Goal: Find specific page/section: Find specific page/section

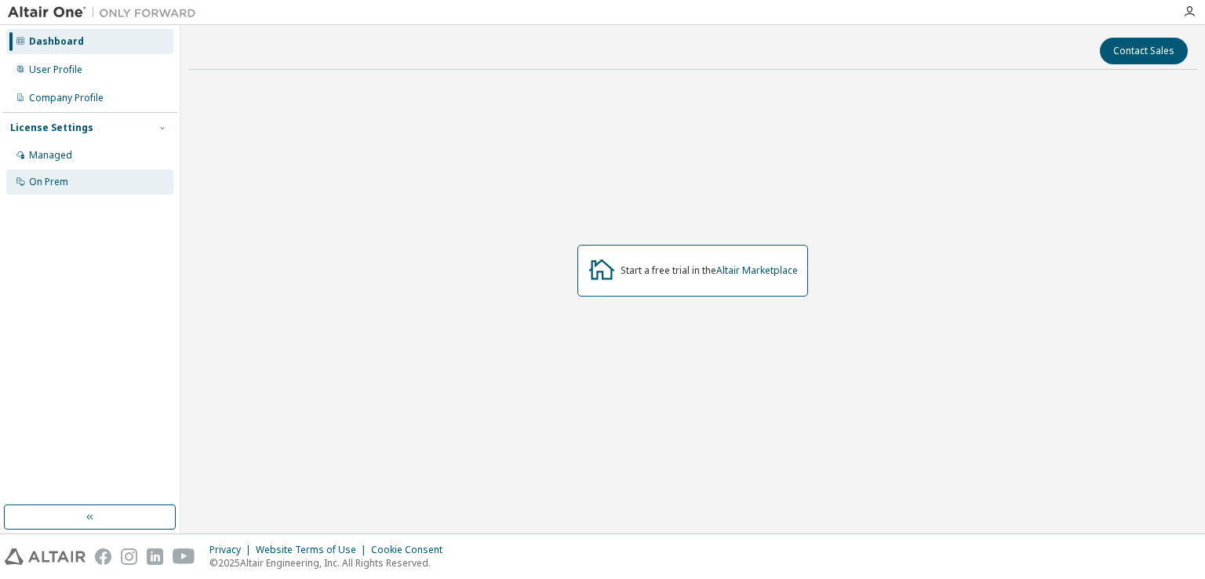
click at [70, 181] on div "On Prem" at bounding box center [89, 181] width 167 height 25
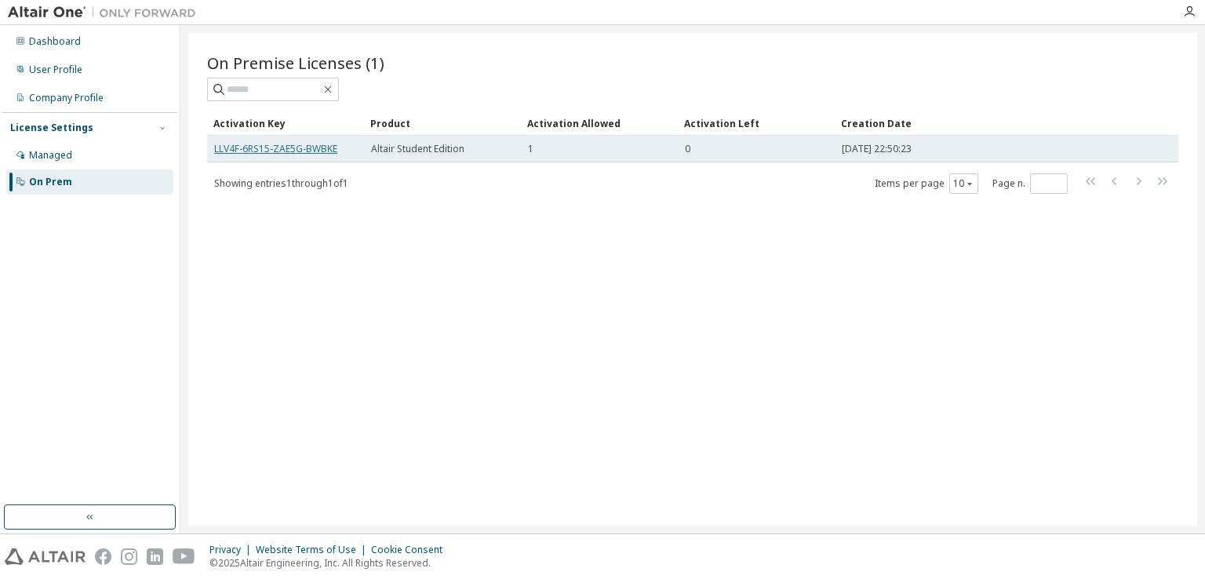
click at [314, 148] on link "LLV4F-6RS15-ZAE5G-BWBKE" at bounding box center [275, 148] width 123 height 13
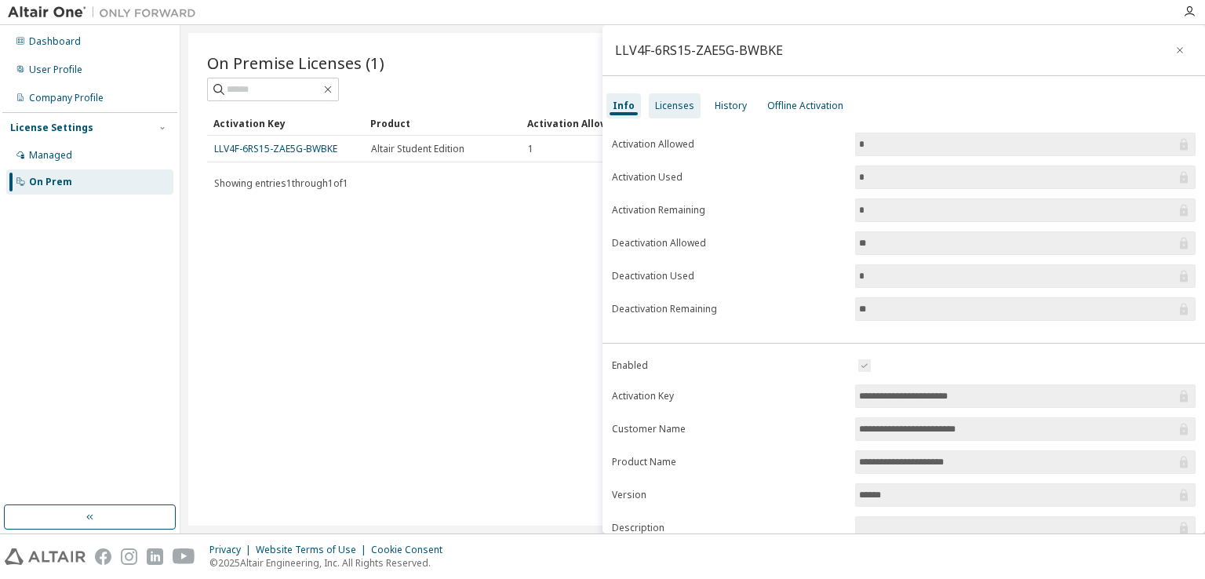
click at [672, 104] on div "Licenses" at bounding box center [674, 106] width 39 height 13
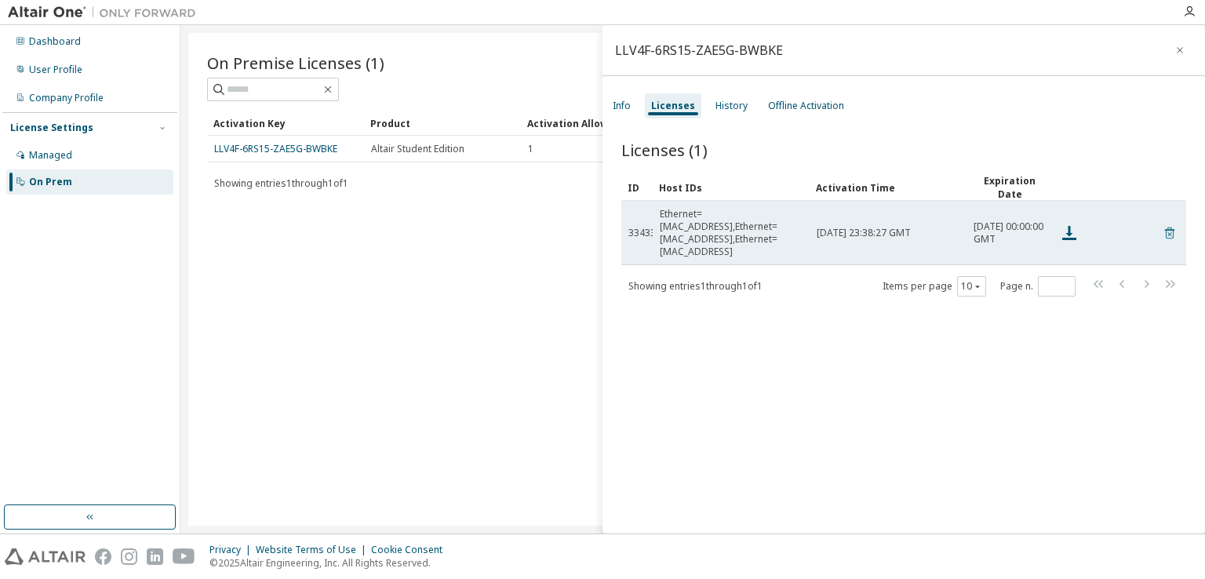
click at [1167, 232] on icon at bounding box center [1169, 234] width 4 height 4
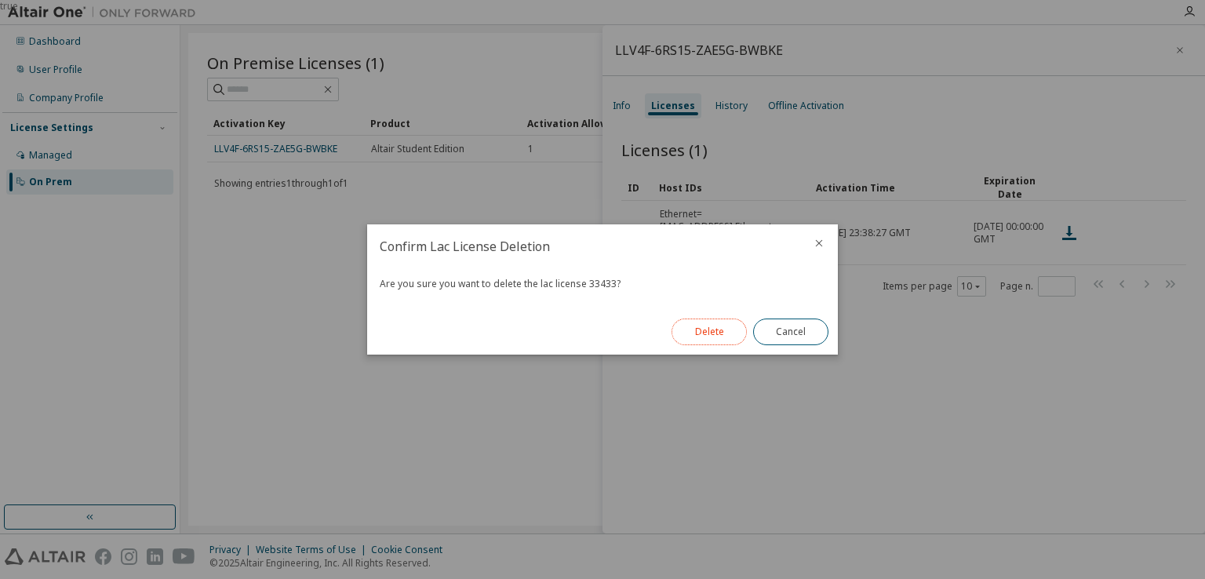
click at [716, 332] on button "Delete" at bounding box center [708, 331] width 75 height 27
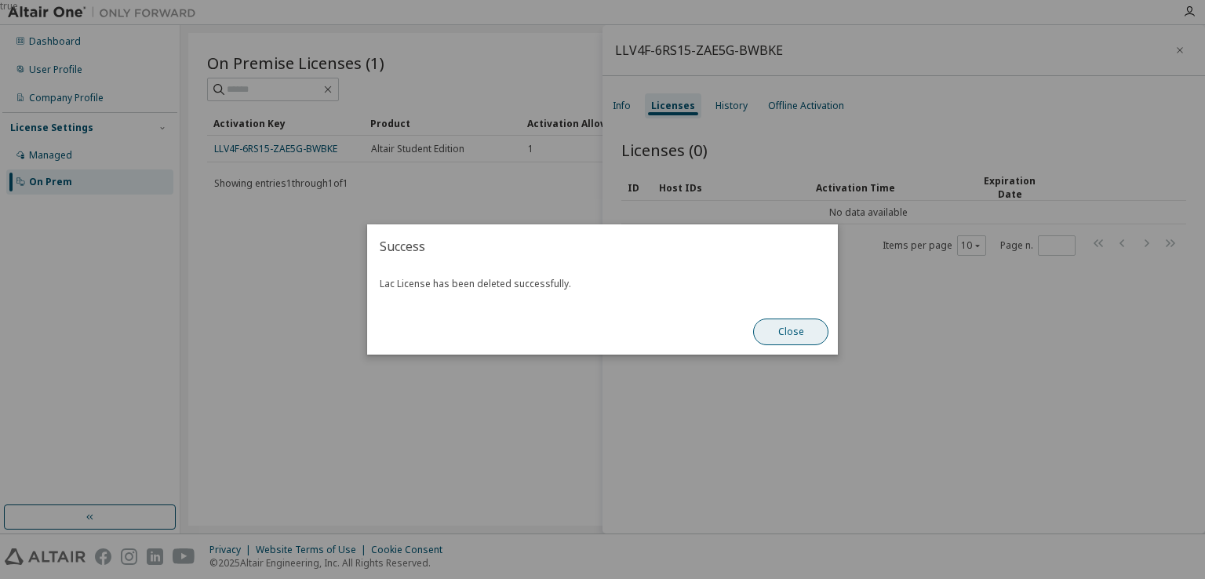
click at [774, 333] on button "Close" at bounding box center [790, 331] width 75 height 27
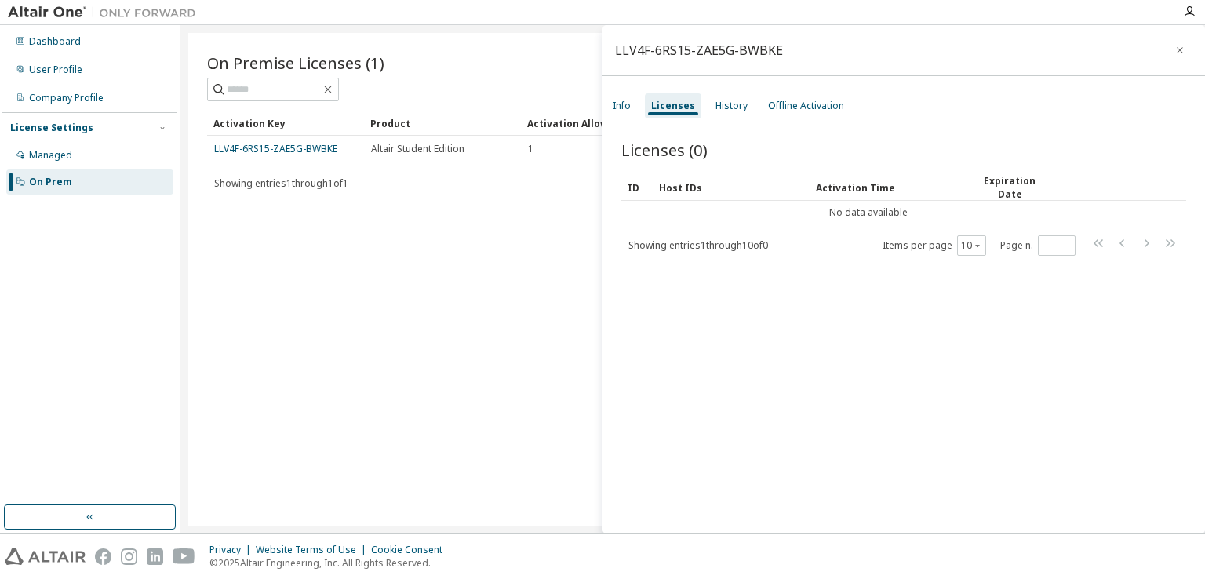
click at [253, 275] on div "On Premise Licenses (1) Clear Load Save Save As Field Operator Value Select fil…" at bounding box center [692, 279] width 1009 height 493
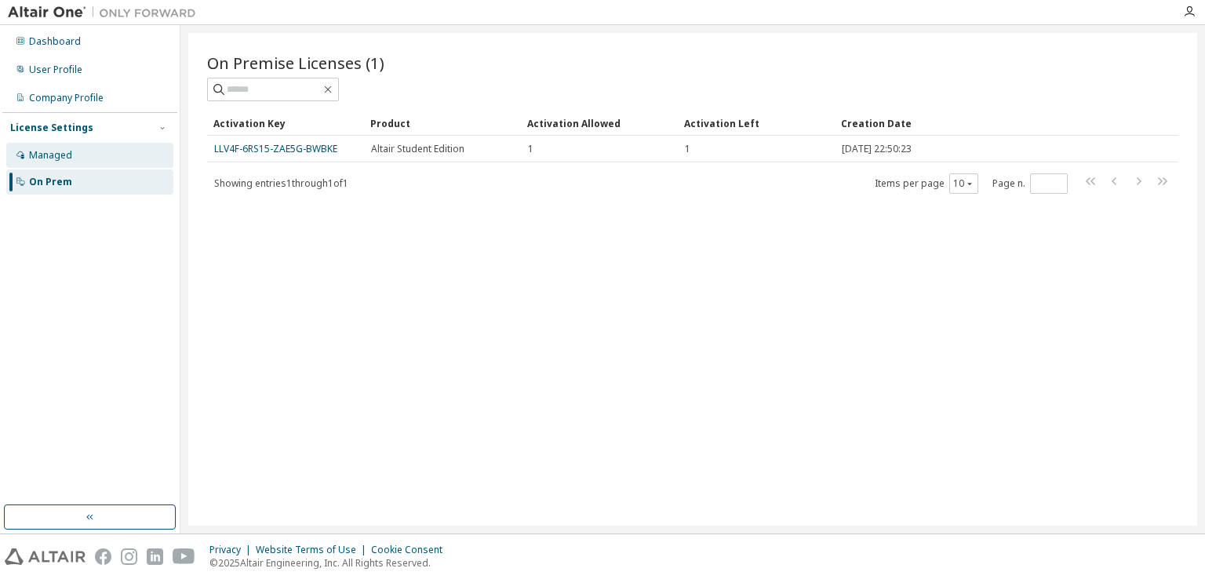
click at [96, 158] on div "Managed" at bounding box center [89, 155] width 167 height 25
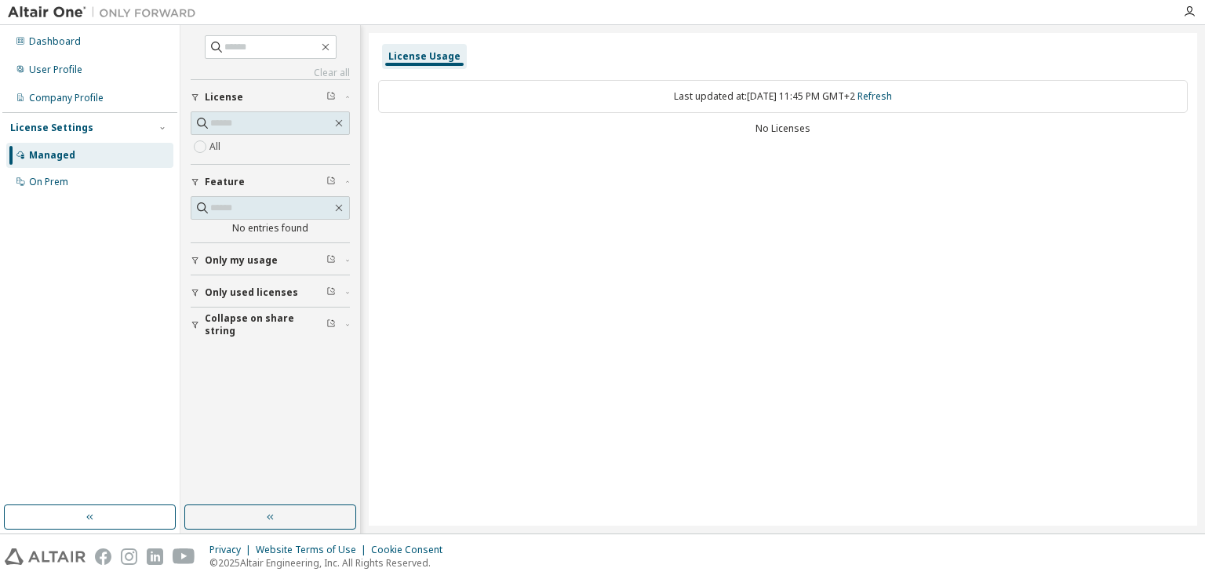
click at [216, 147] on label "All" at bounding box center [216, 146] width 14 height 19
drag, startPoint x: 755, startPoint y: 129, endPoint x: 852, endPoint y: 130, distance: 96.5
click at [852, 130] on div "No Licenses" at bounding box center [783, 128] width 810 height 13
